Goal: Find specific page/section: Find specific page/section

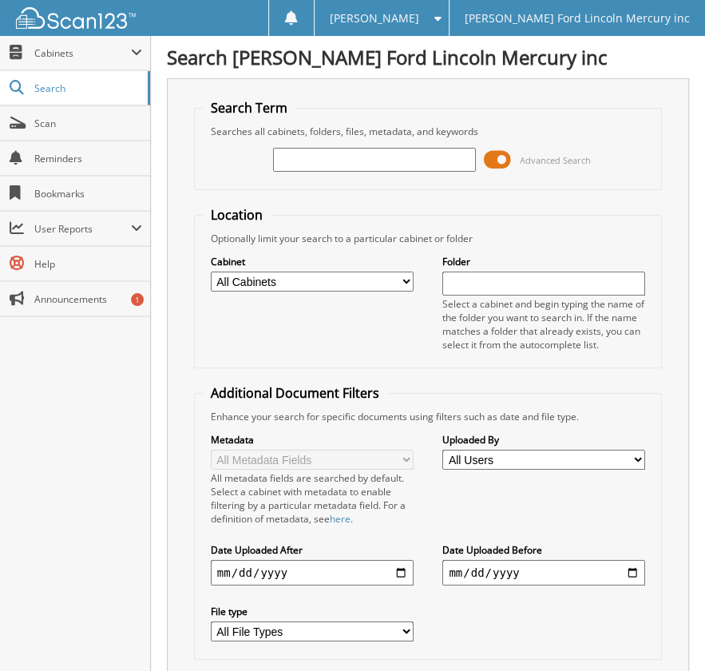
click at [322, 170] on div at bounding box center [374, 159] width 203 height 27
click at [316, 162] on input "text" at bounding box center [374, 160] width 203 height 24
type input "25109770"
click at [400, 279] on select "All Cabinets ACCOUNTS PAYABLE BODY SHOP RO'S CREDIT CARD RECEIPTS PARTS INVOICE…" at bounding box center [312, 282] width 203 height 20
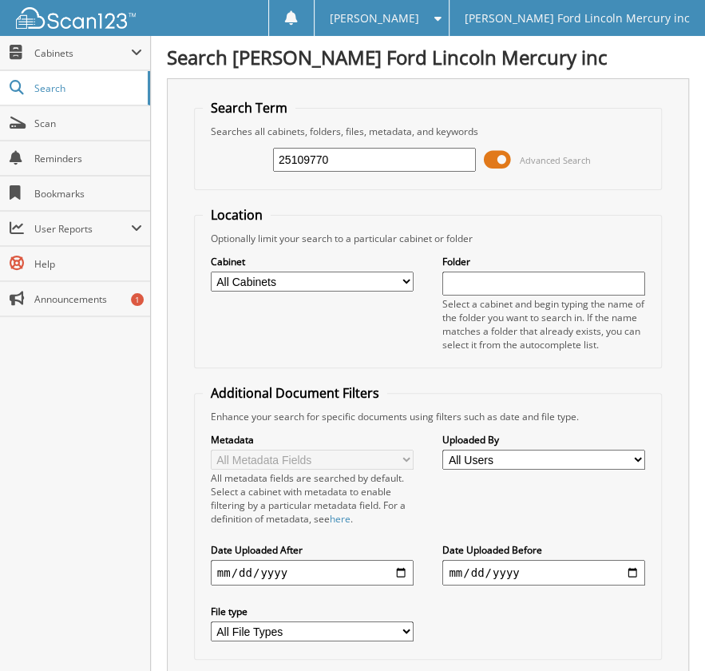
select select "5613"
click at [211, 272] on select "All Cabinets ACCOUNTS PAYABLE BODY SHOP RO'S CREDIT CARD RECEIPTS PARTS INVOICE…" at bounding box center [312, 282] width 203 height 20
click at [345, 284] on select "All Cabinets ACCOUNTS PAYABLE BODY SHOP RO'S CREDIT CARD RECEIPTS PARTS INVOICE…" at bounding box center [312, 282] width 203 height 20
click at [315, 314] on div "Cabinet All Cabinets ACCOUNTS PAYABLE BODY SHOP RO'S CREDIT CARD RECEIPTS PARTS…" at bounding box center [428, 302] width 451 height 114
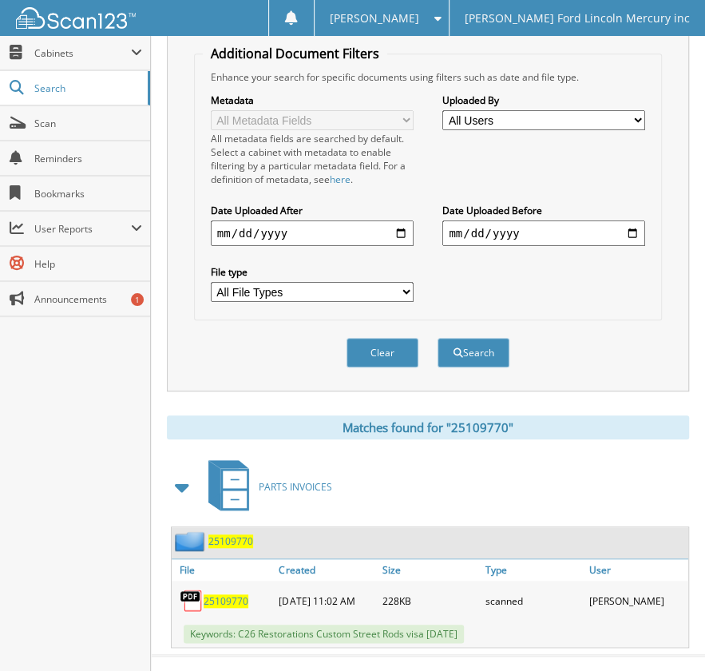
scroll to position [351, 0]
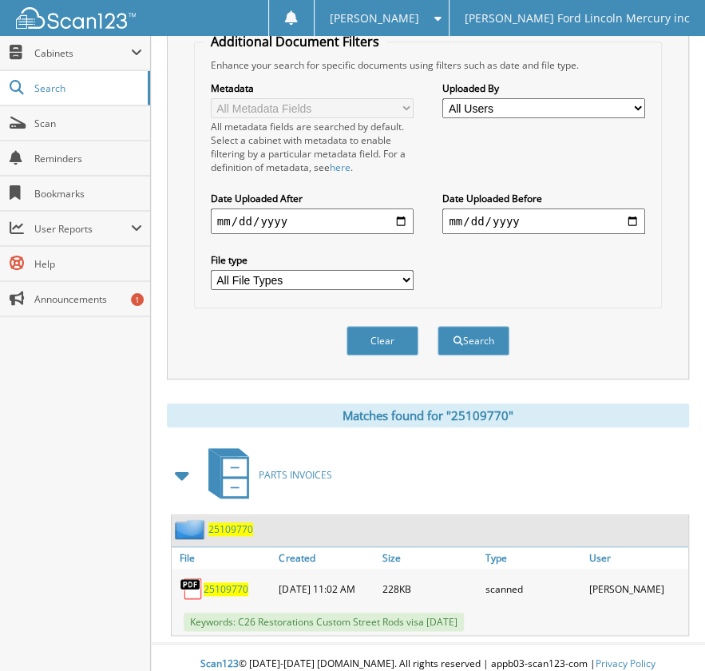
click at [224, 582] on span "25109770" at bounding box center [226, 589] width 45 height 14
click at [50, 125] on span "Scan" at bounding box center [88, 124] width 108 height 14
